Goal: Information Seeking & Learning: Compare options

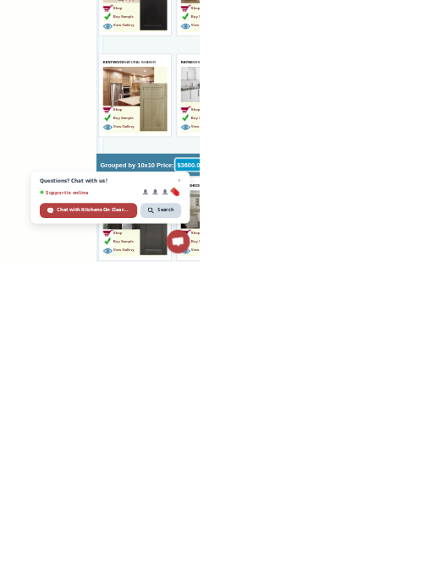
scroll to position [3442, 0]
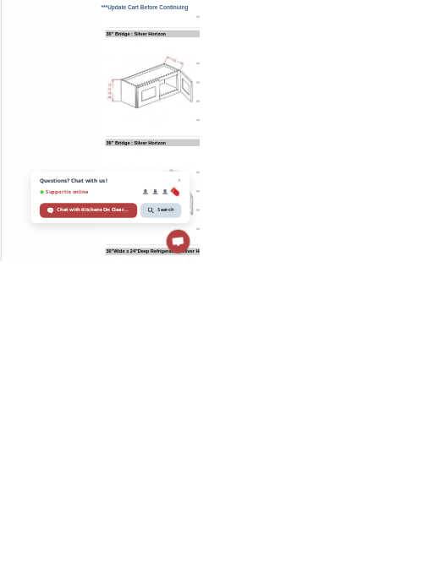
scroll to position [2420, 0]
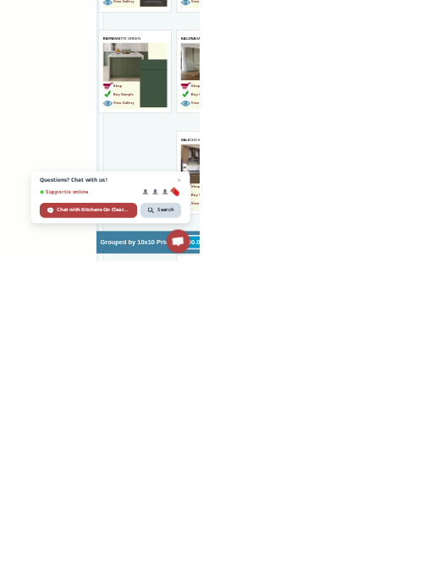
scroll to position [3986, 0]
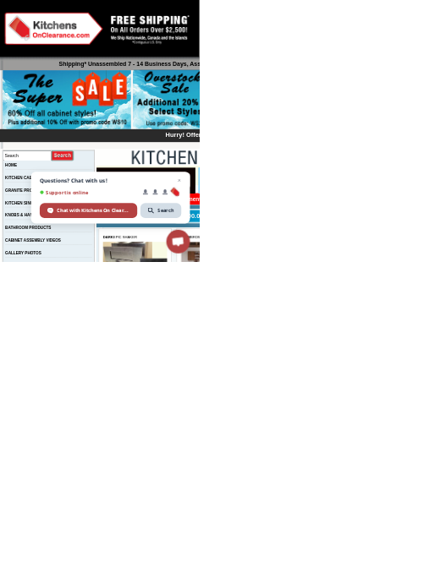
scroll to position [0, 0]
